Goal: Task Accomplishment & Management: Manage account settings

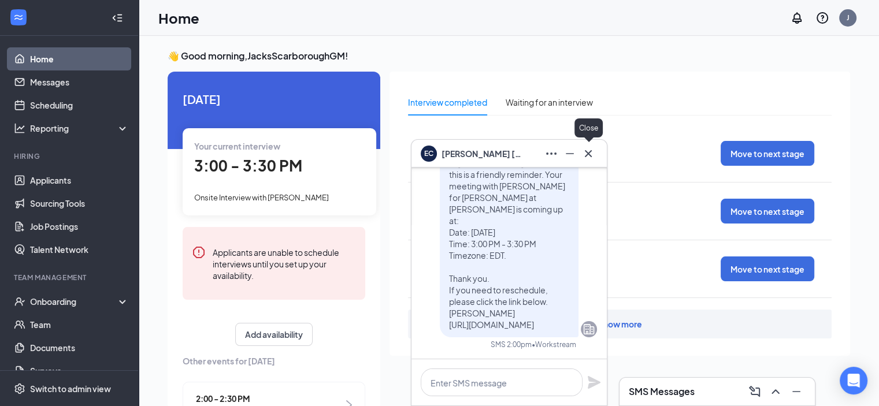
click at [592, 157] on icon "Cross" at bounding box center [588, 154] width 14 height 14
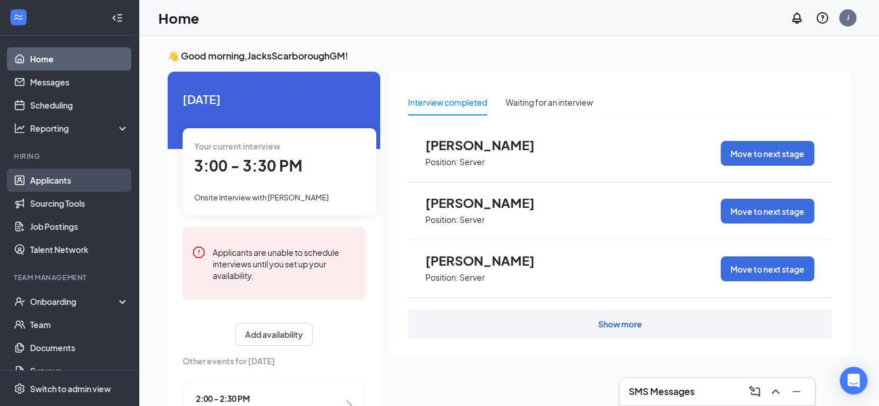
click at [57, 182] on link "Applicants" at bounding box center [79, 180] width 99 height 23
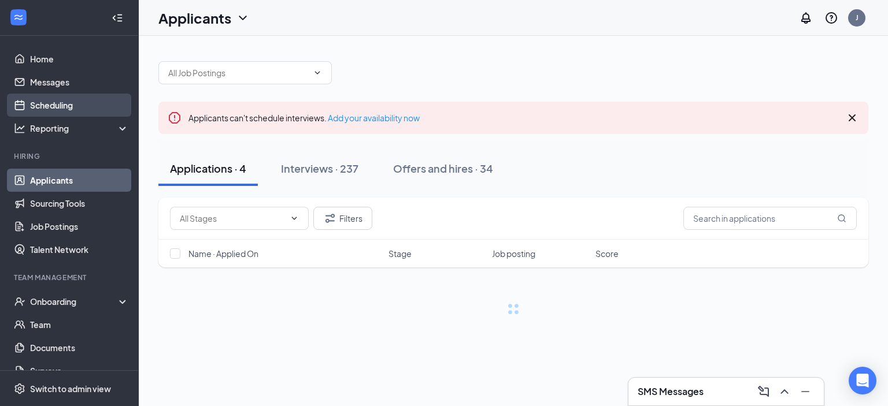
click at [64, 101] on link "Scheduling" at bounding box center [79, 105] width 99 height 23
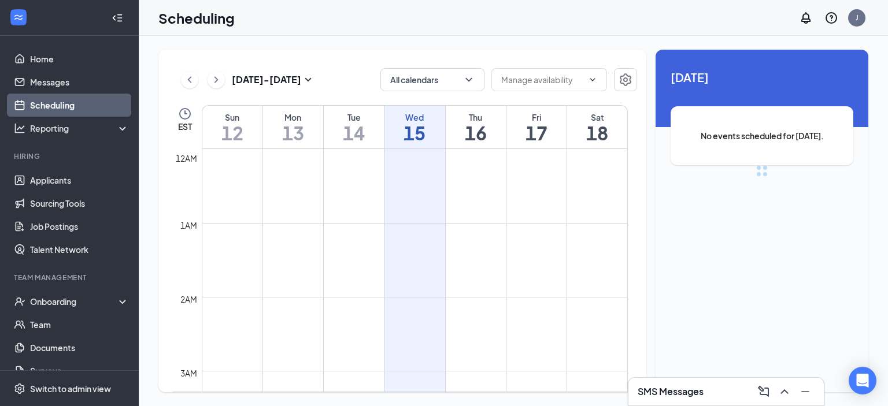
scroll to position [568, 0]
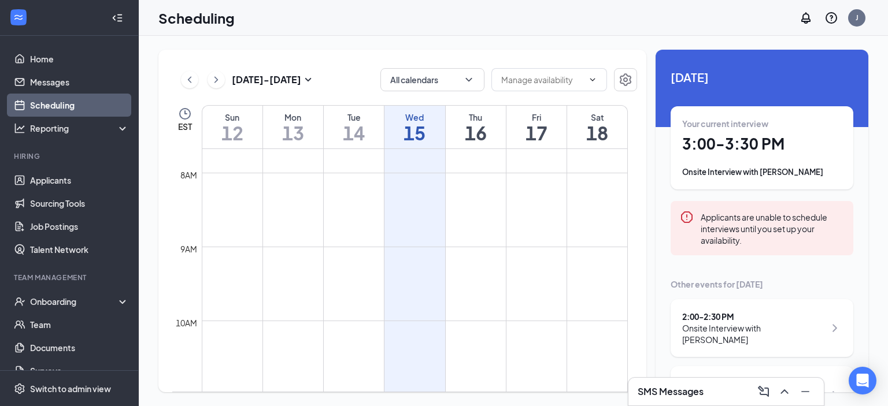
click at [815, 336] on div "Onsite Interview with [PERSON_NAME]" at bounding box center [753, 333] width 143 height 23
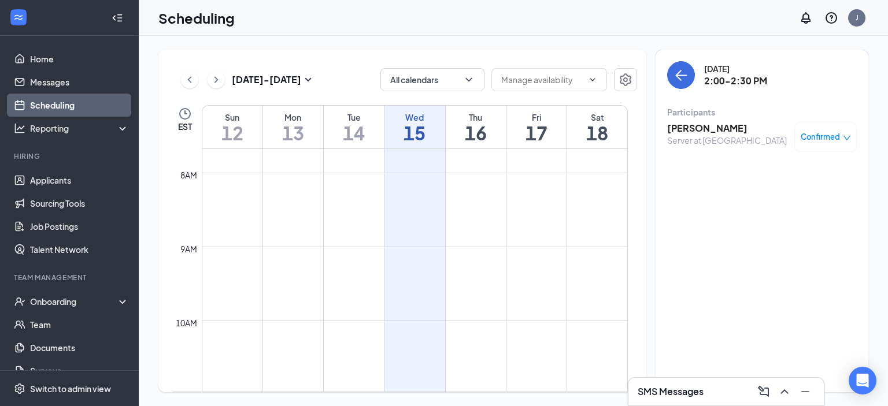
click at [640, 177] on div "[DATE] - [DATE] All calendars EST Sun 12 Mon 13 Tue 14 Wed 15 Thu 16 Fri 17 Sat…" at bounding box center [402, 221] width 488 height 343
click at [690, 74] on button "back-button" at bounding box center [681, 75] width 28 height 28
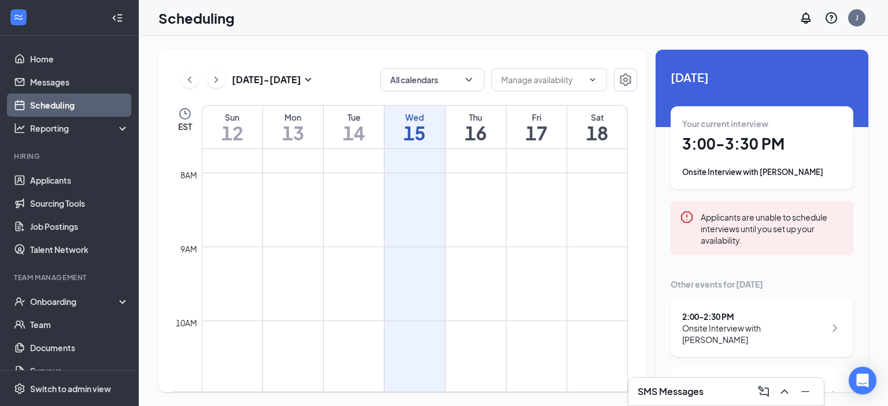
click at [791, 134] on h1 "3:00 - 3:30 PM" at bounding box center [761, 144] width 159 height 20
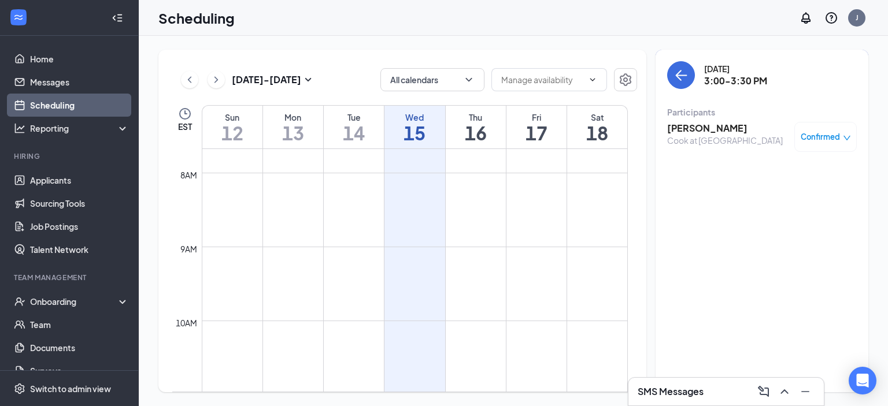
click at [703, 132] on h3 "[PERSON_NAME]" at bounding box center [725, 128] width 116 height 13
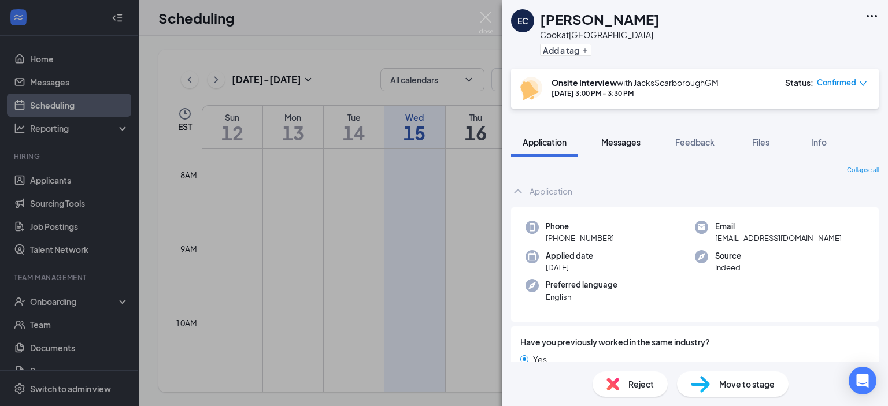
click at [632, 138] on span "Messages" at bounding box center [620, 142] width 39 height 10
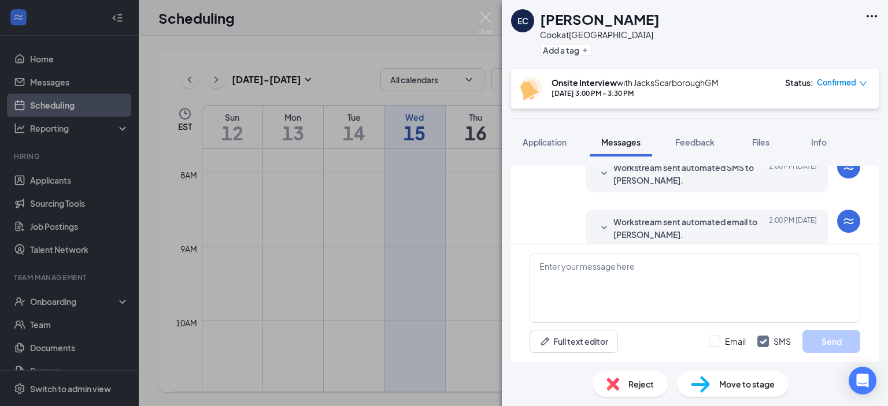
scroll to position [487, 0]
click at [597, 168] on icon "SmallChevronDown" at bounding box center [604, 175] width 14 height 14
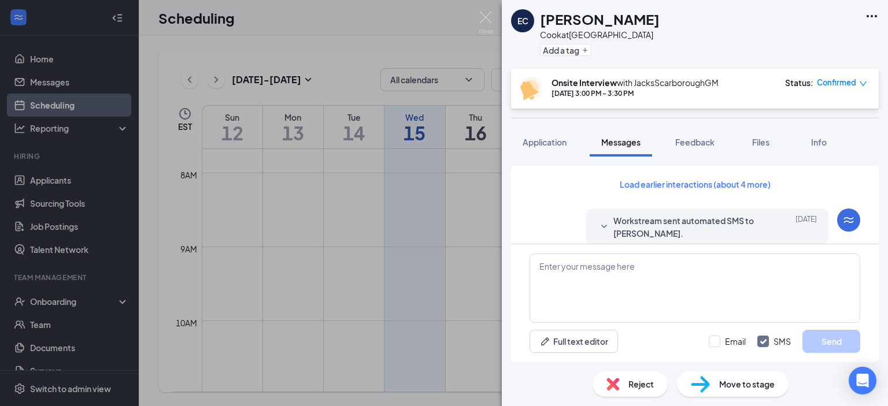
scroll to position [648, 0]
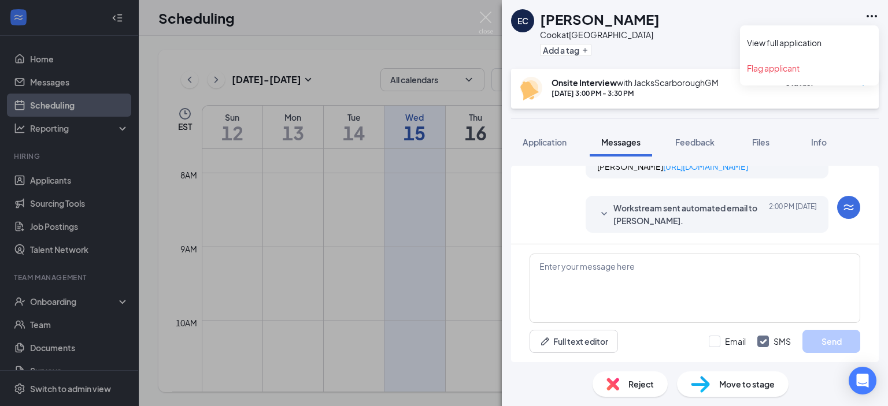
click at [871, 14] on icon "Ellipses" at bounding box center [872, 16] width 14 height 14
click at [839, 46] on link "View full application" at bounding box center [809, 43] width 125 height 12
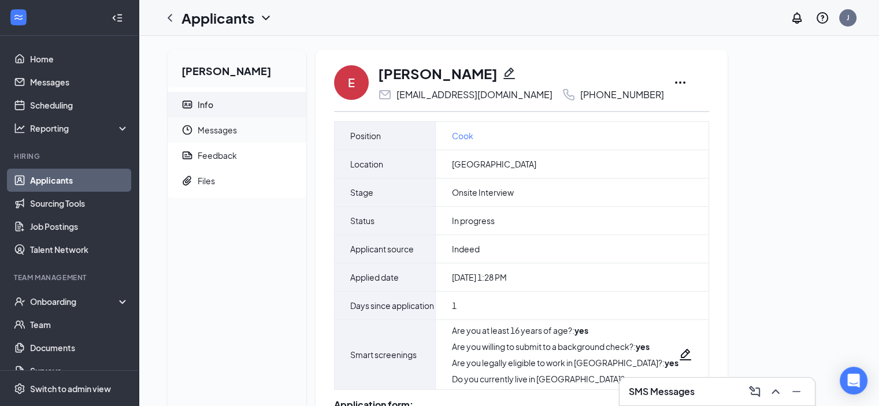
click at [240, 135] on span "Messages" at bounding box center [247, 129] width 99 height 25
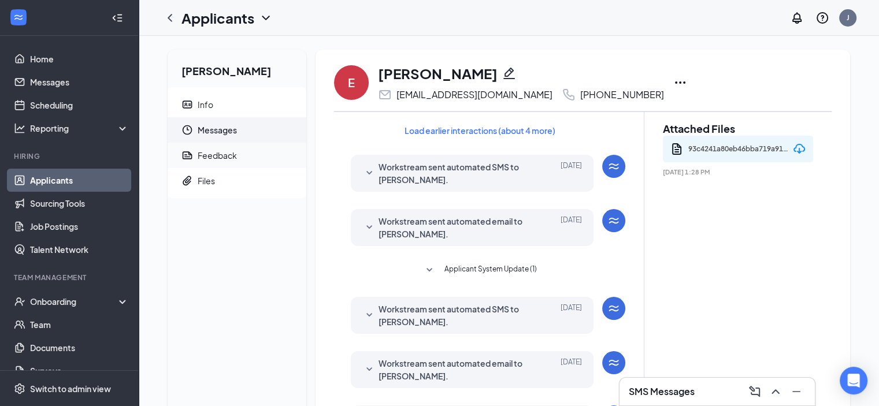
click at [212, 154] on div "Feedback" at bounding box center [217, 156] width 39 height 12
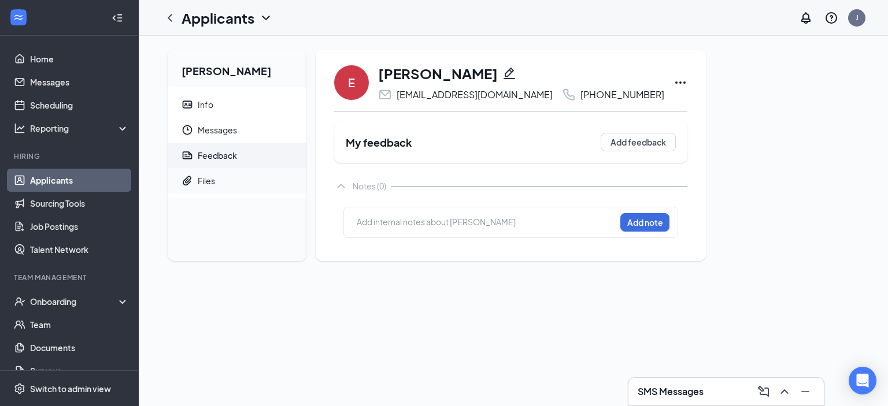
click at [207, 177] on div "Files" at bounding box center [206, 181] width 17 height 12
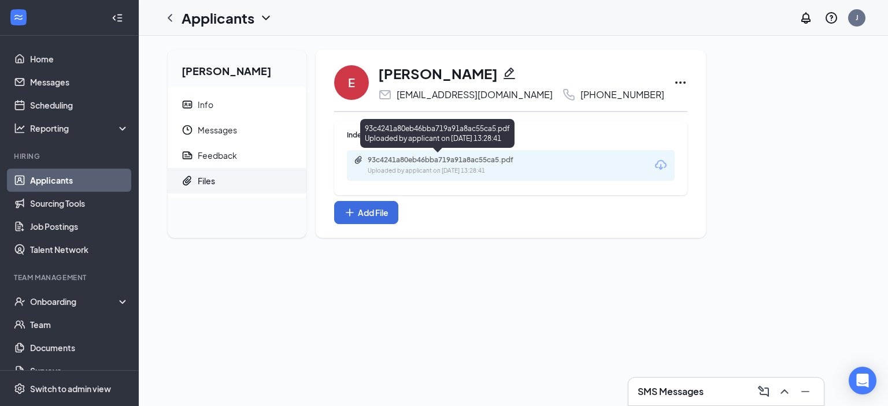
click at [433, 164] on div "93c4241a80eb46bba719a91a8ac55ca5.pdf" at bounding box center [449, 159] width 162 height 9
